Goal: Information Seeking & Learning: Learn about a topic

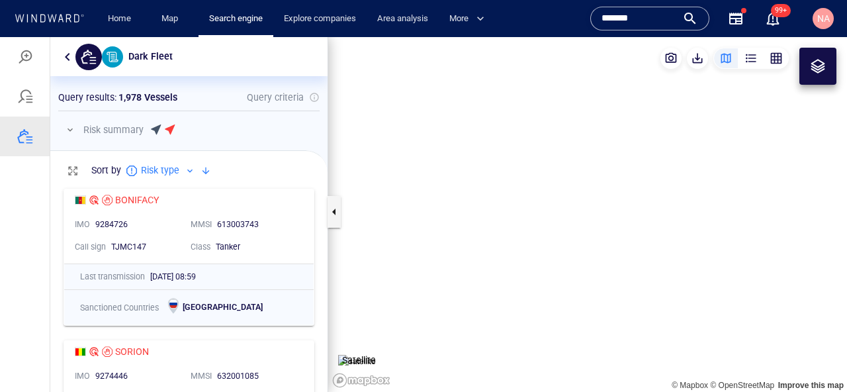
click at [637, 13] on input "*******" at bounding box center [638, 19] width 75 height 20
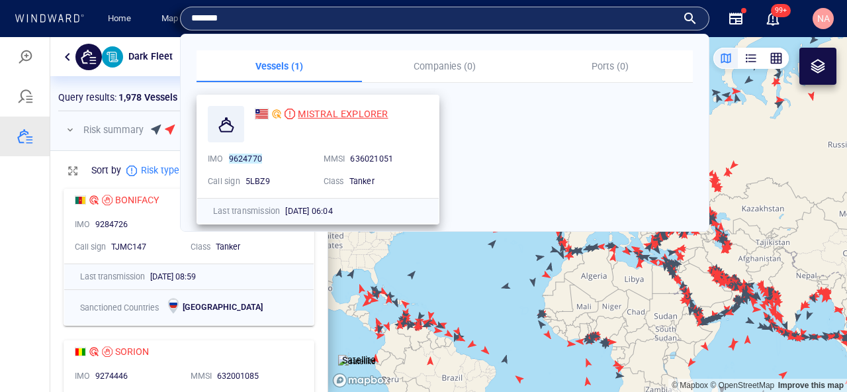
click at [372, 117] on span "MISTRAL EXPLORER" at bounding box center [343, 113] width 90 height 11
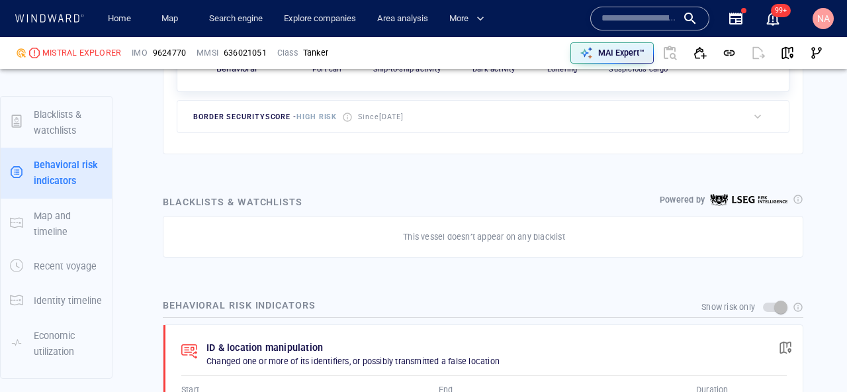
scroll to position [120, 0]
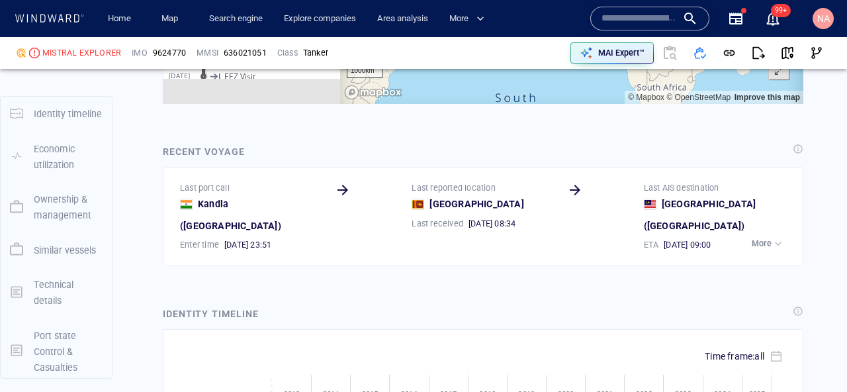
scroll to position [4784, 0]
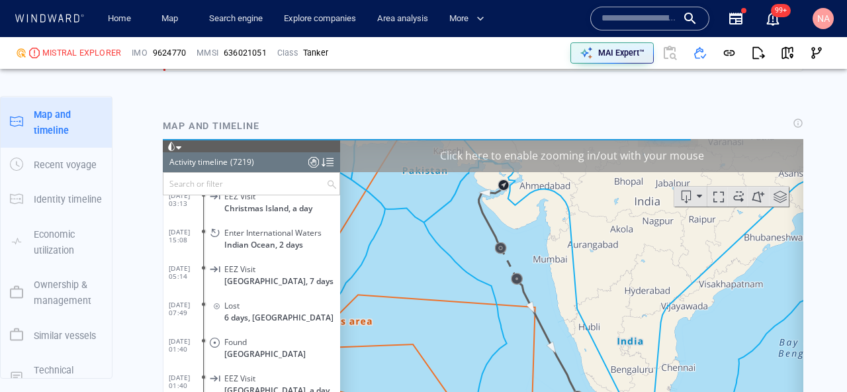
click at [251, 300] on div "Lost" at bounding box center [279, 305] width 110 height 10
click at [241, 312] on span "6 days, [GEOGRAPHIC_DATA]" at bounding box center [278, 317] width 109 height 10
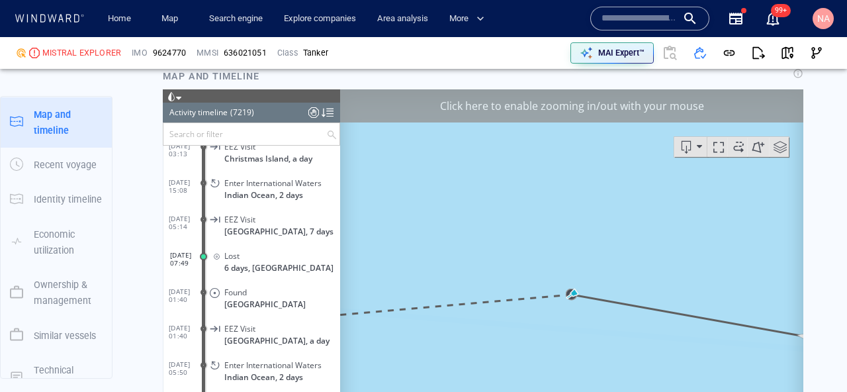
scroll to position [1382, 0]
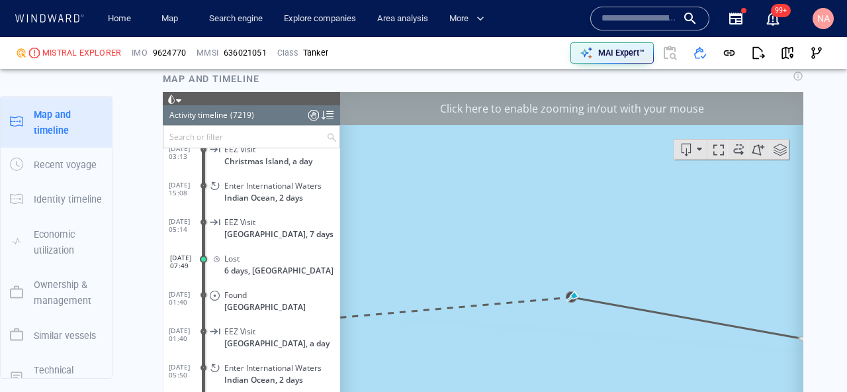
click at [687, 107] on div "Click here to enable zooming in/out with your mouse" at bounding box center [571, 108] width 463 height 33
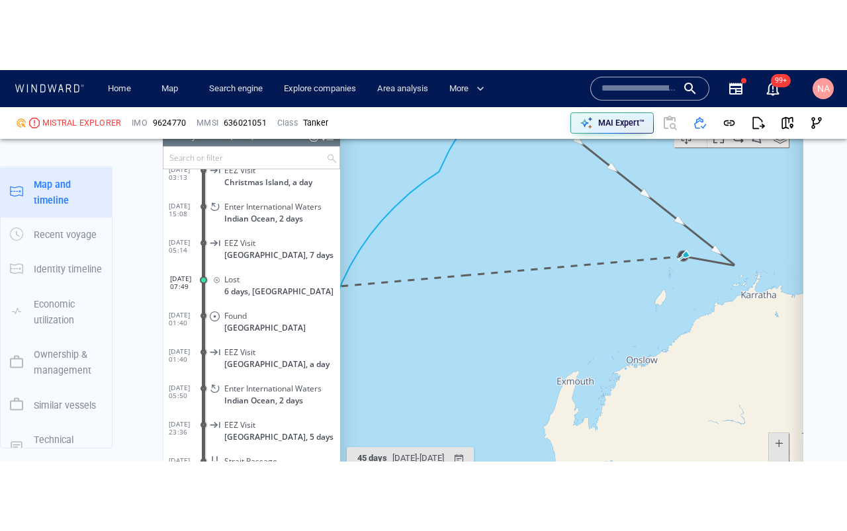
scroll to position [1446, 0]
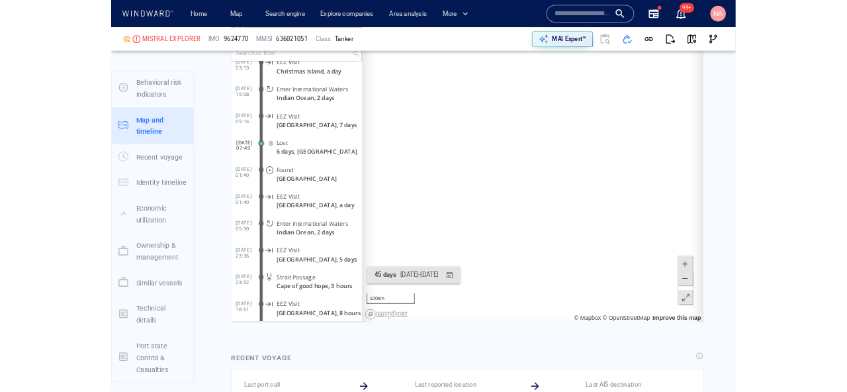
scroll to position [123, 0]
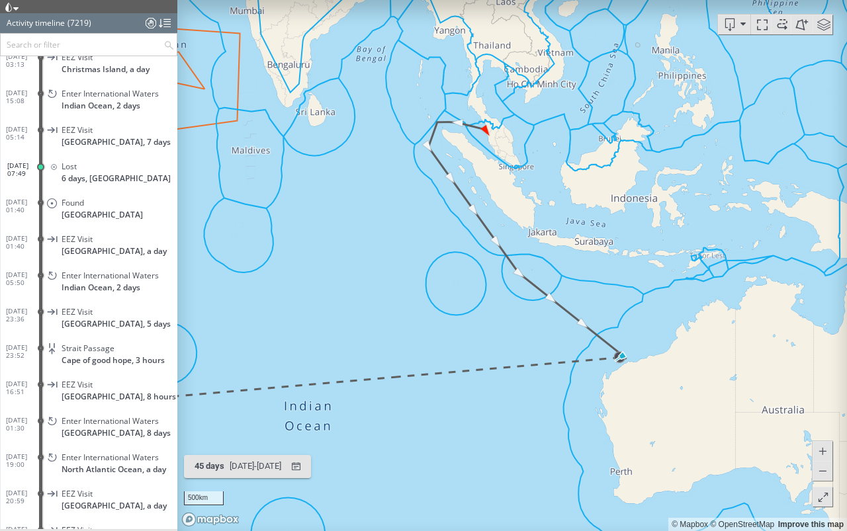
drag, startPoint x: 597, startPoint y: 401, endPoint x: 677, endPoint y: 383, distance: 82.6
click at [675, 382] on canvas "Map" at bounding box center [511, 265] width 669 height 531
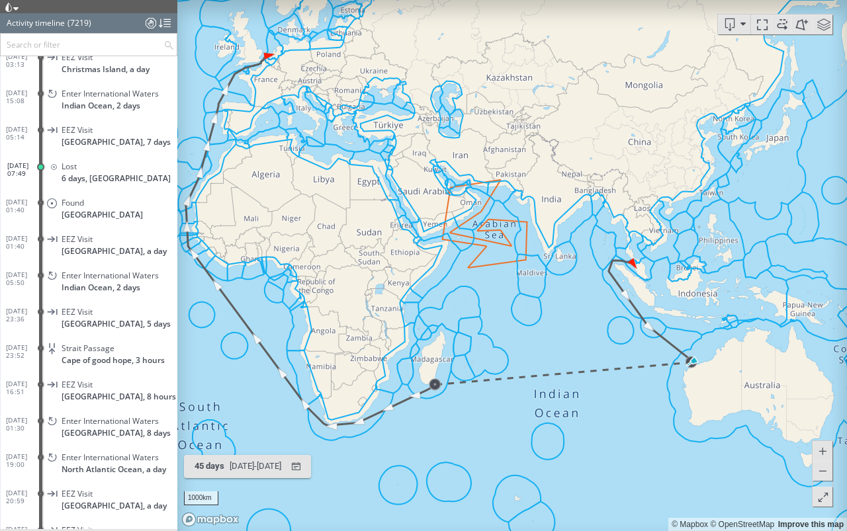
drag, startPoint x: 677, startPoint y: 383, endPoint x: 647, endPoint y: 412, distance: 41.2
click at [647, 391] on canvas "Map" at bounding box center [511, 265] width 669 height 531
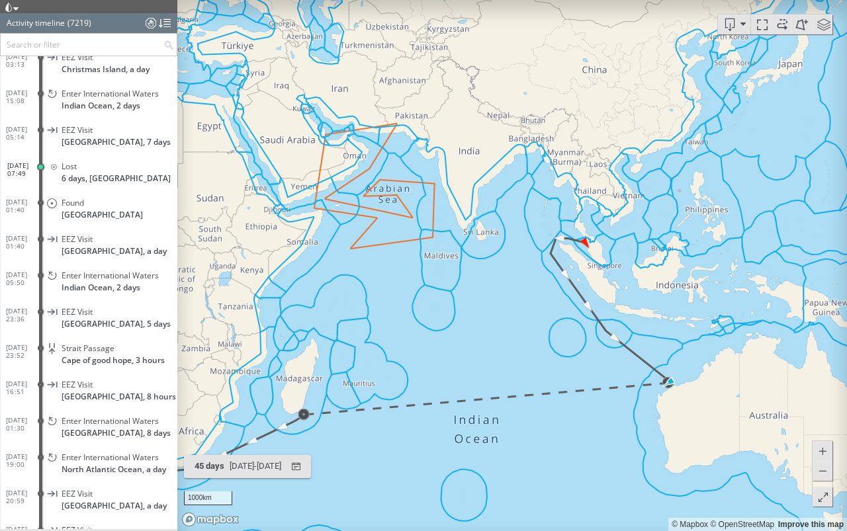
click at [825, 391] on span at bounding box center [822, 497] width 13 height 20
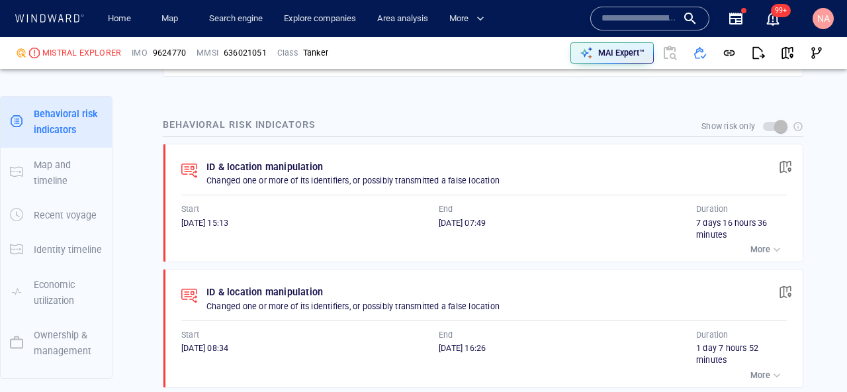
scroll to position [897, 0]
